Goal: Task Accomplishment & Management: Use online tool/utility

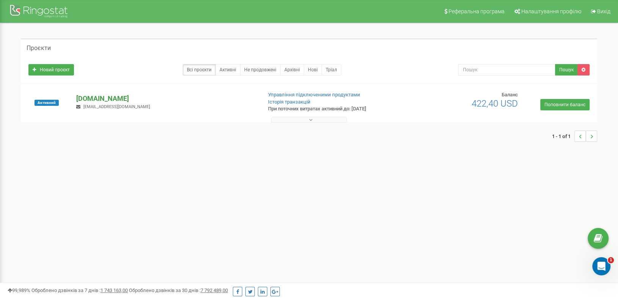
click at [90, 95] on p "[DOMAIN_NAME]" at bounding box center [165, 99] width 179 height 10
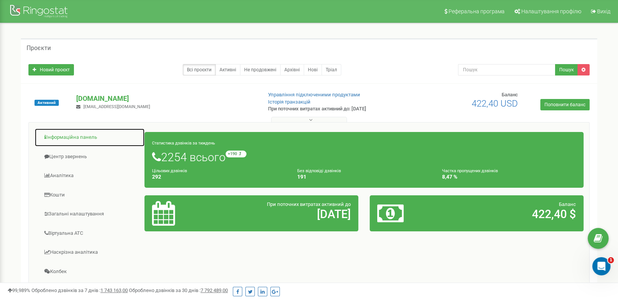
click at [69, 135] on link "Інформаційна панель" at bounding box center [89, 137] width 110 height 19
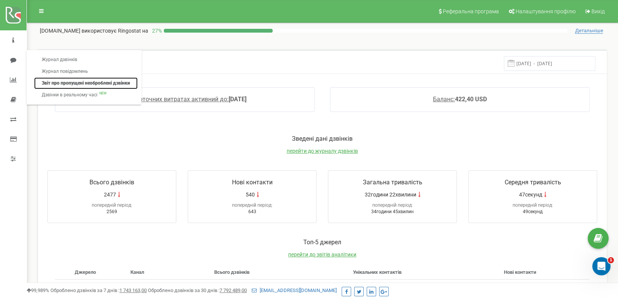
click at [61, 83] on link "Звіт про пропущені необроблені дзвінки" at bounding box center [85, 83] width 103 height 12
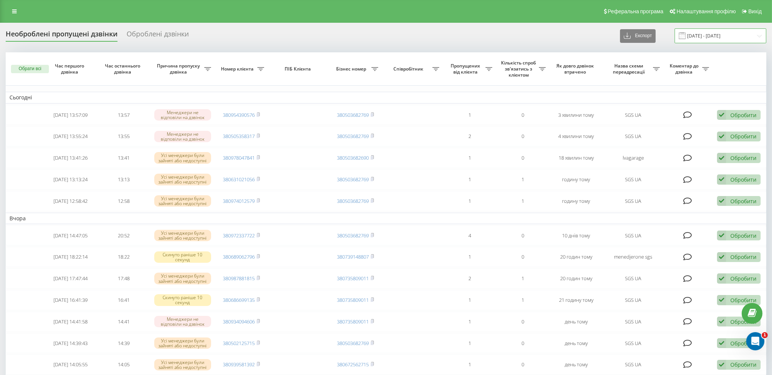
click at [714, 34] on input "[DATE] - [DATE]" at bounding box center [721, 35] width 92 height 15
drag, startPoint x: 454, startPoint y: 34, endPoint x: 525, endPoint y: 0, distance: 78.5
click at [455, 33] on div "Необроблені пропущені дзвінки Оброблені дзвінки Експорт .csv .xlsx [DATE] - [DA…" at bounding box center [386, 35] width 761 height 15
